Goal: Navigation & Orientation: Find specific page/section

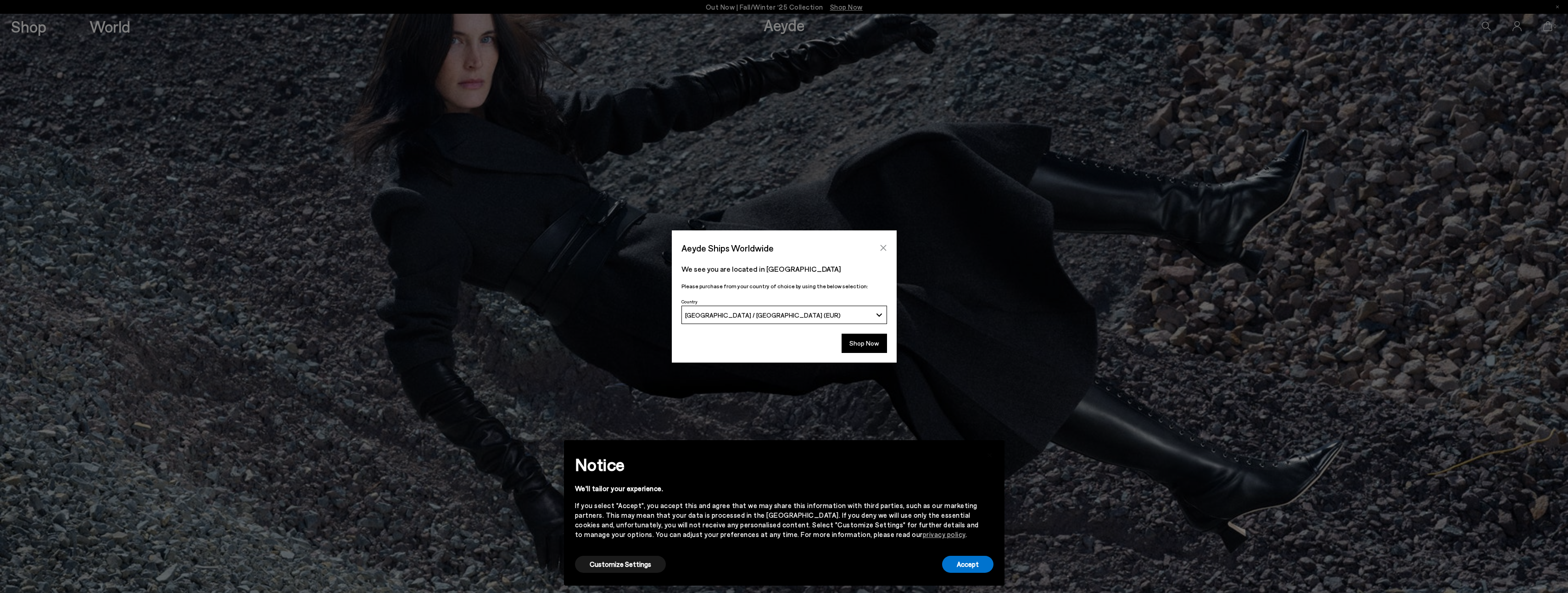
click at [886, 248] on button "Close" at bounding box center [883, 248] width 14 height 14
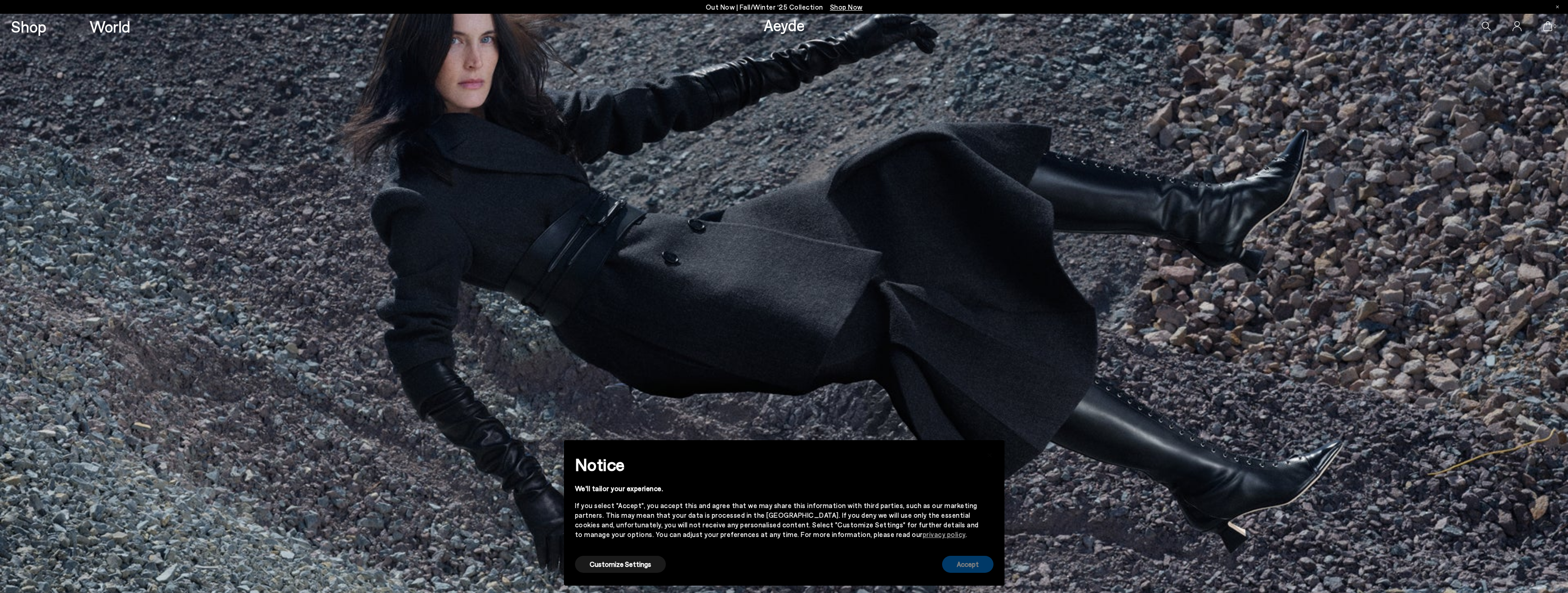
click at [961, 565] on button "Accept" at bounding box center [967, 564] width 51 height 17
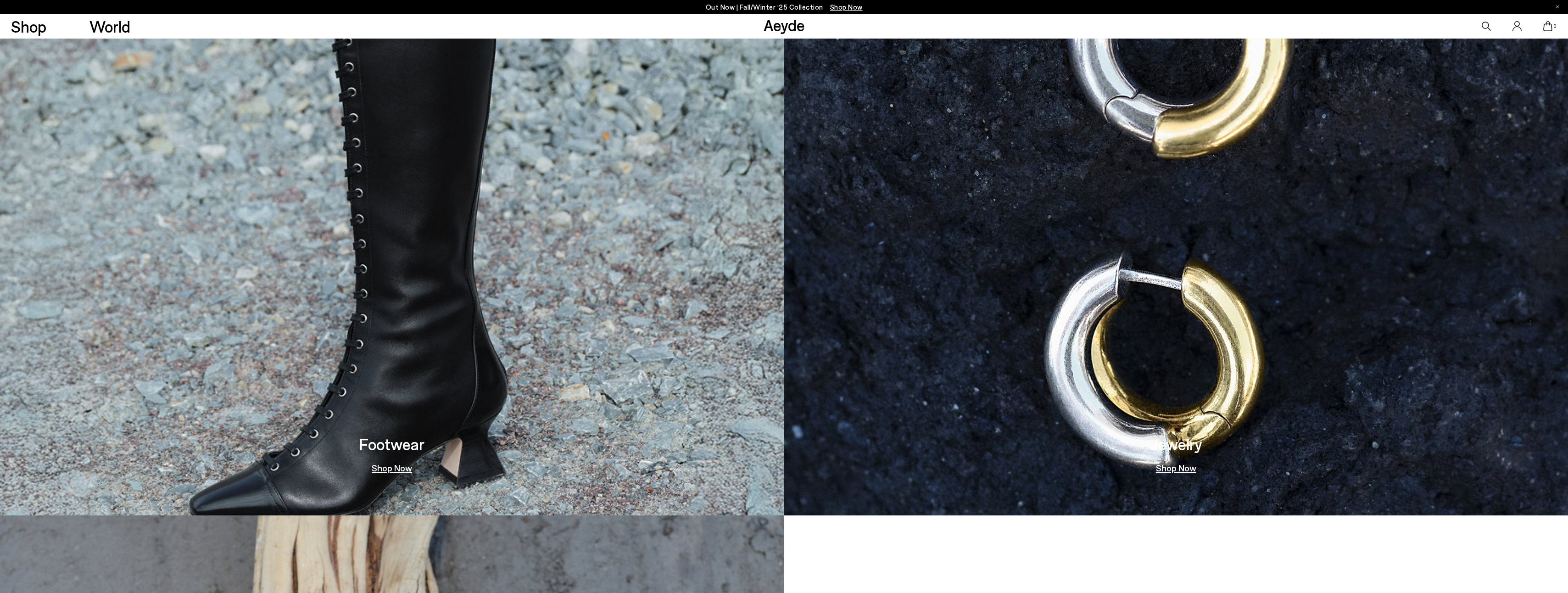
scroll to position [976, 0]
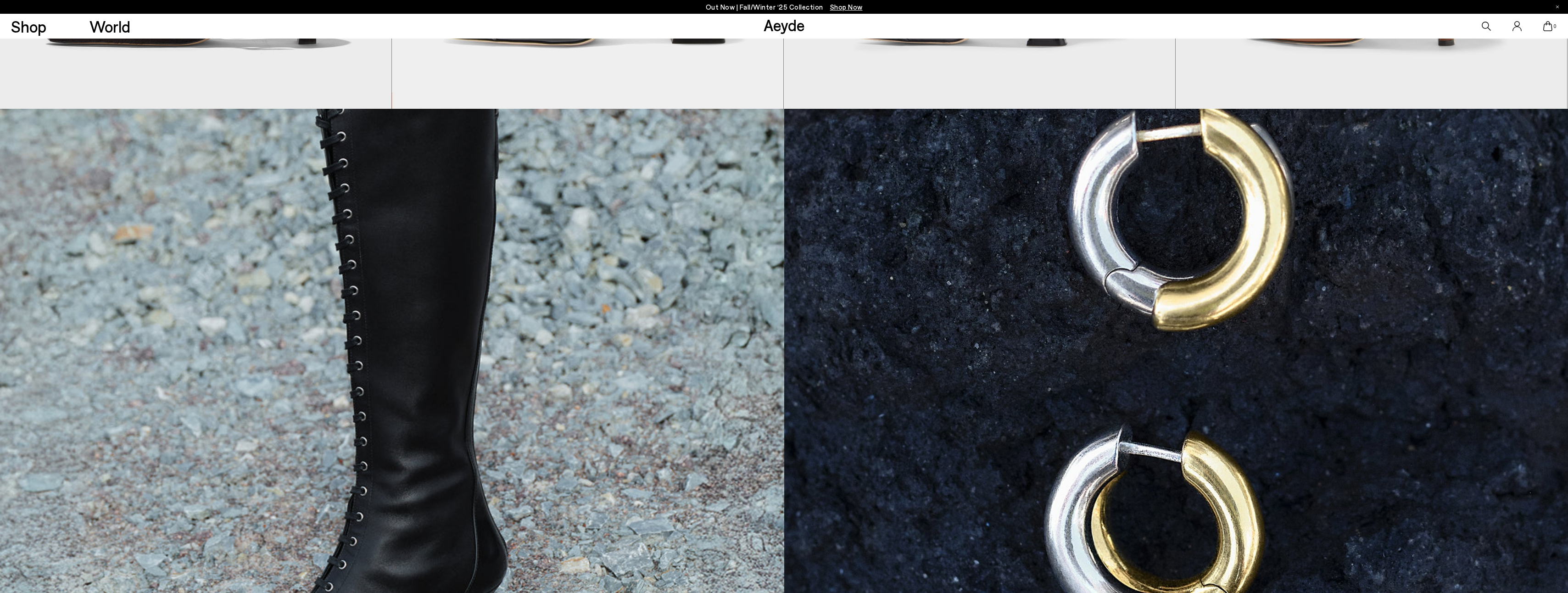
click at [781, 25] on link "Aeyde" at bounding box center [784, 25] width 41 height 19
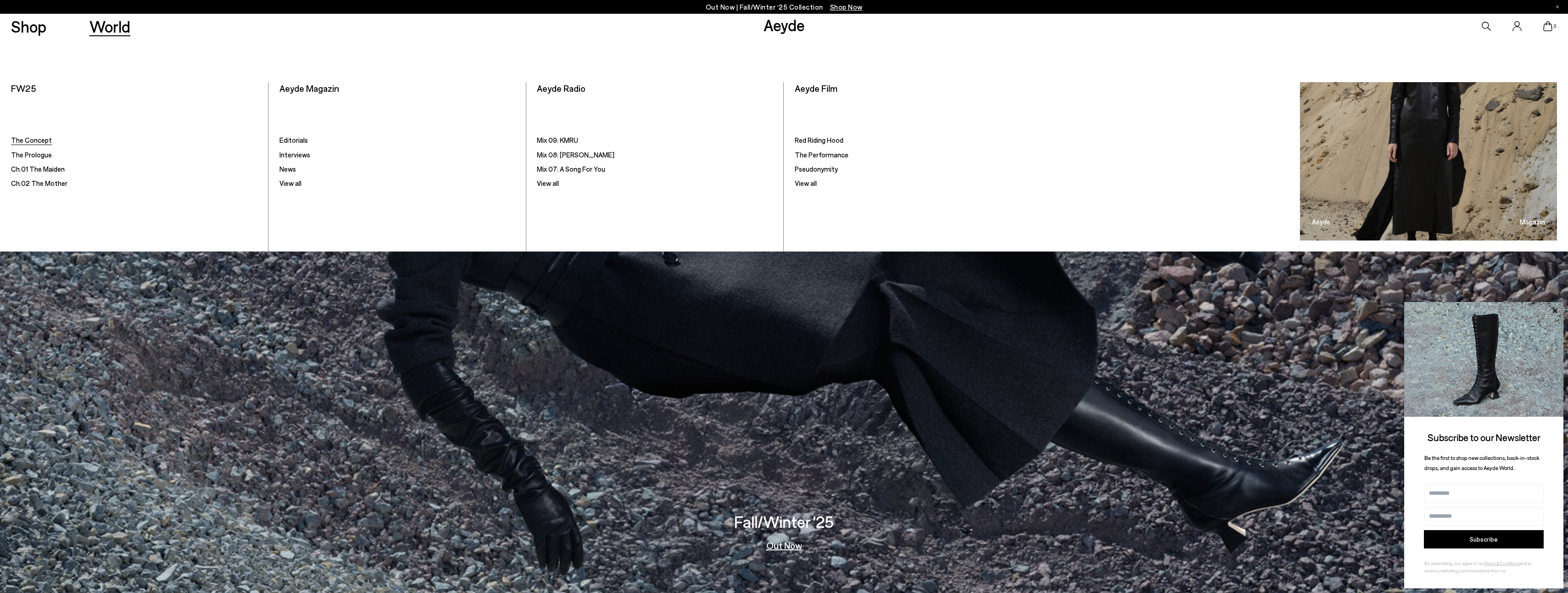
click at [36, 140] on span "The Concept" at bounding box center [32, 140] width 41 height 8
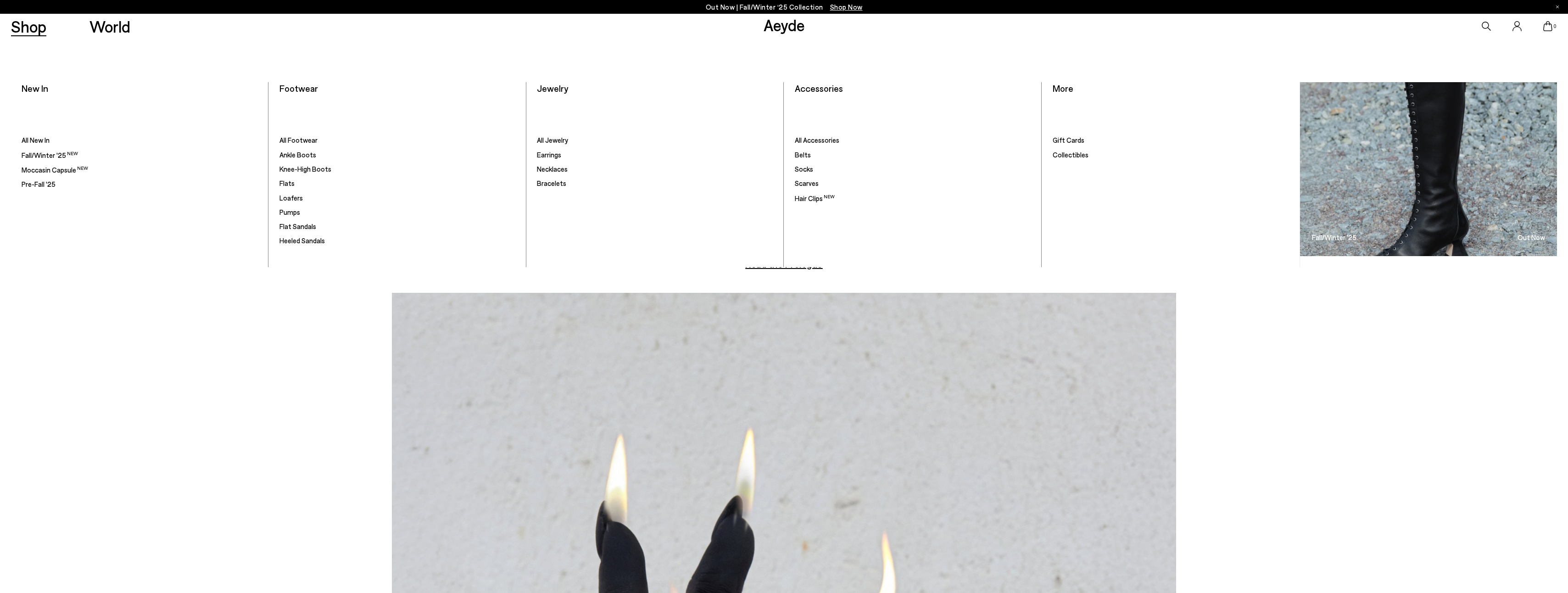
click at [26, 33] on link "Shop" at bounding box center [29, 26] width 35 height 16
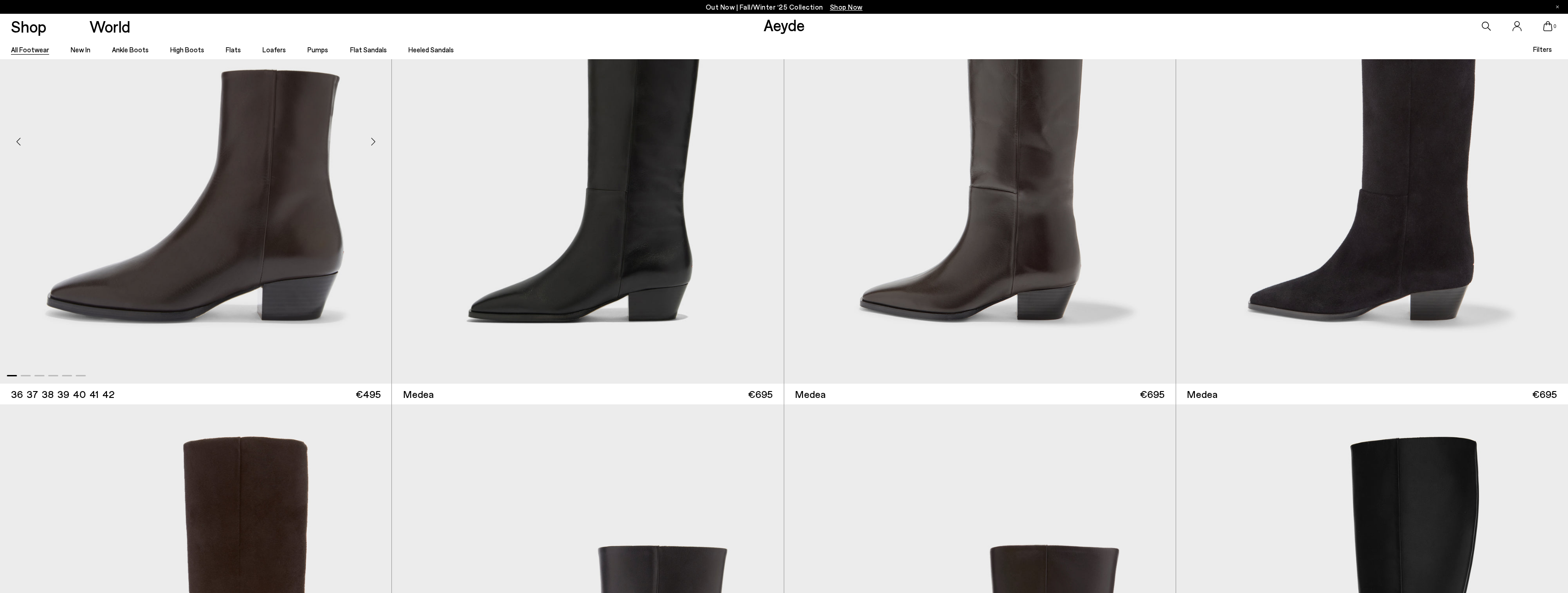
scroll to position [1377, 0]
